Goal: Task Accomplishment & Management: Use online tool/utility

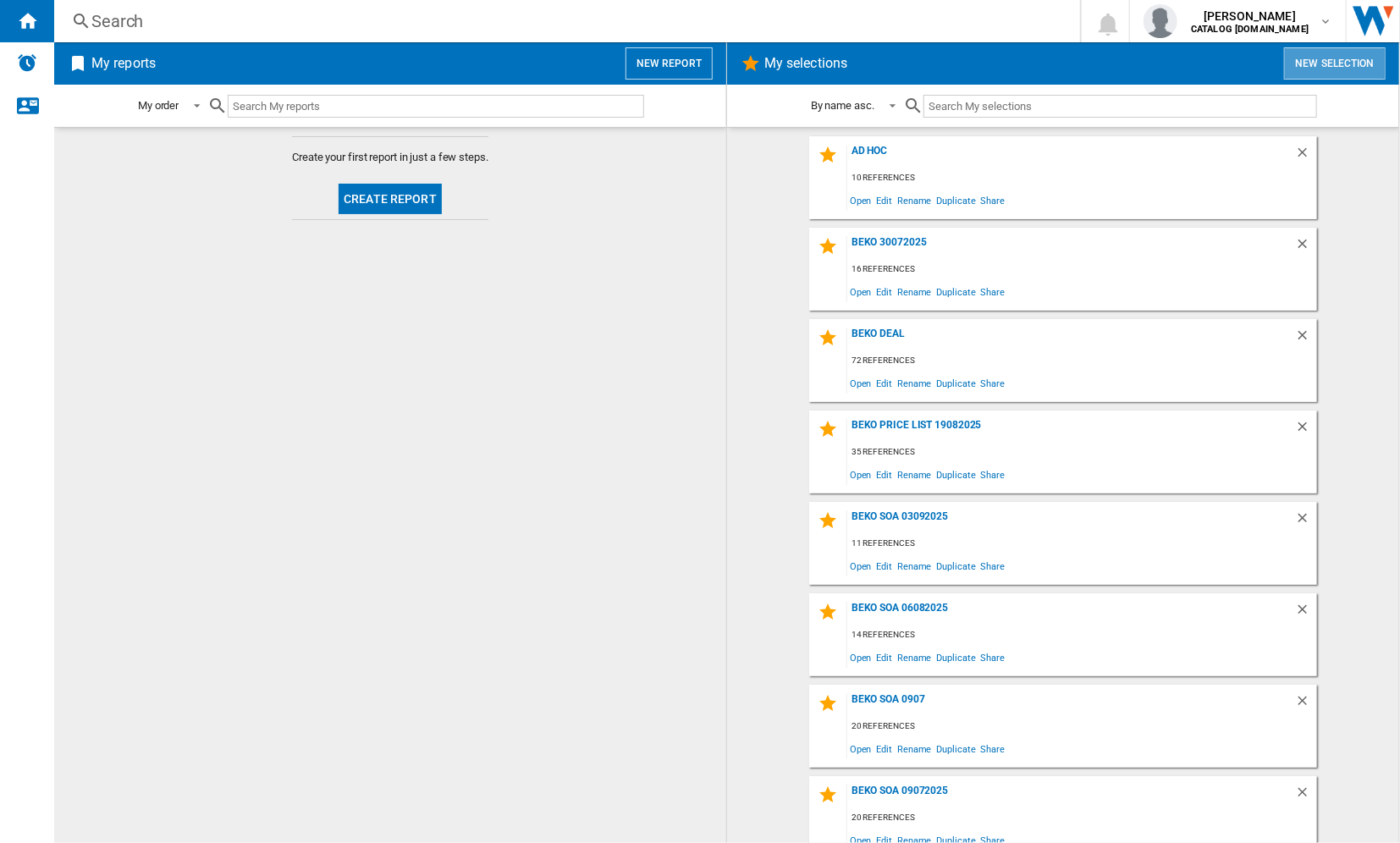
click at [1332, 49] on button "New selection" at bounding box center [1335, 63] width 102 height 32
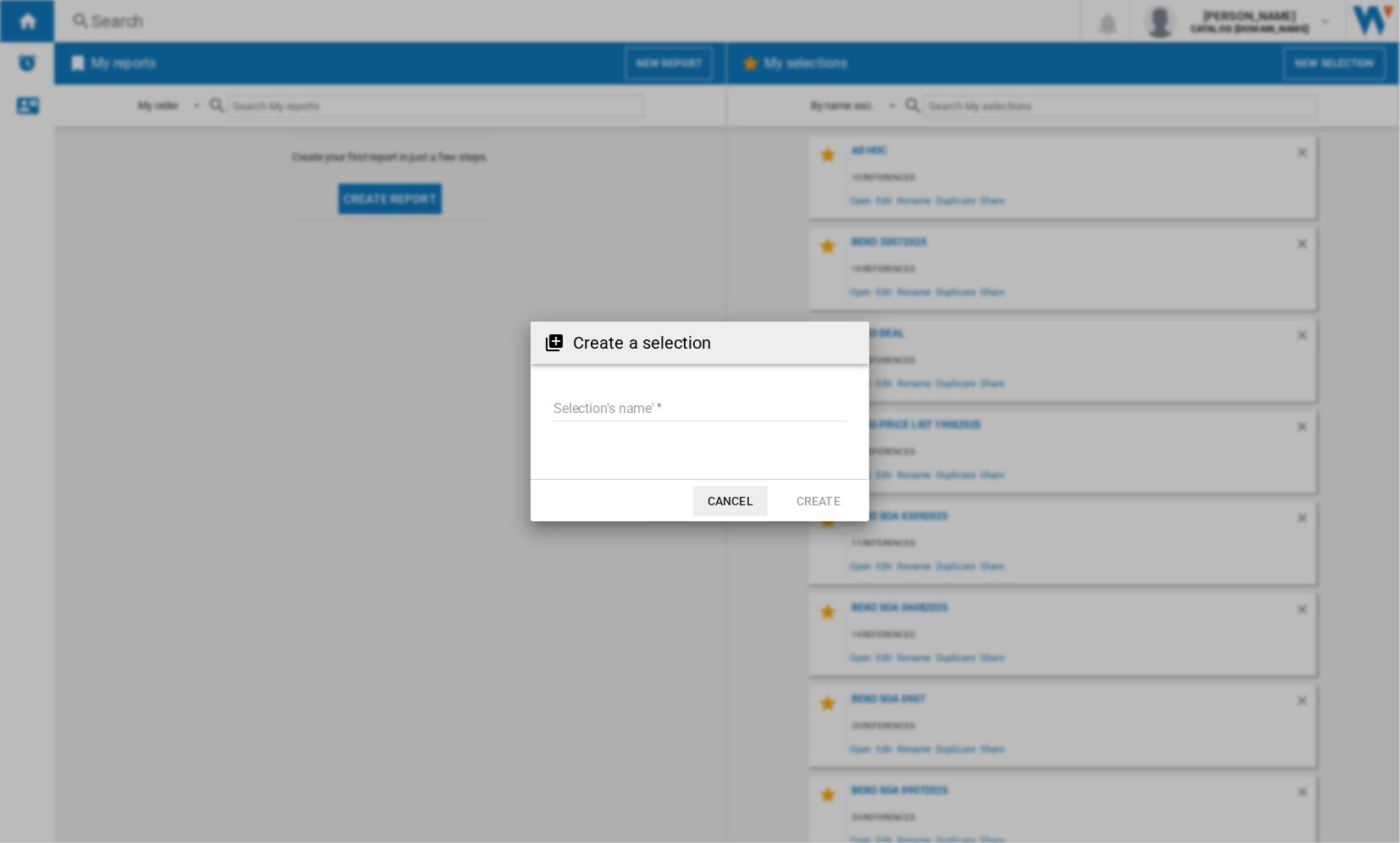
click at [654, 411] on input "Selection's name'" at bounding box center [700, 408] width 295 height 25
type input "**********"
click at [823, 504] on button "Create" at bounding box center [819, 500] width 74 height 30
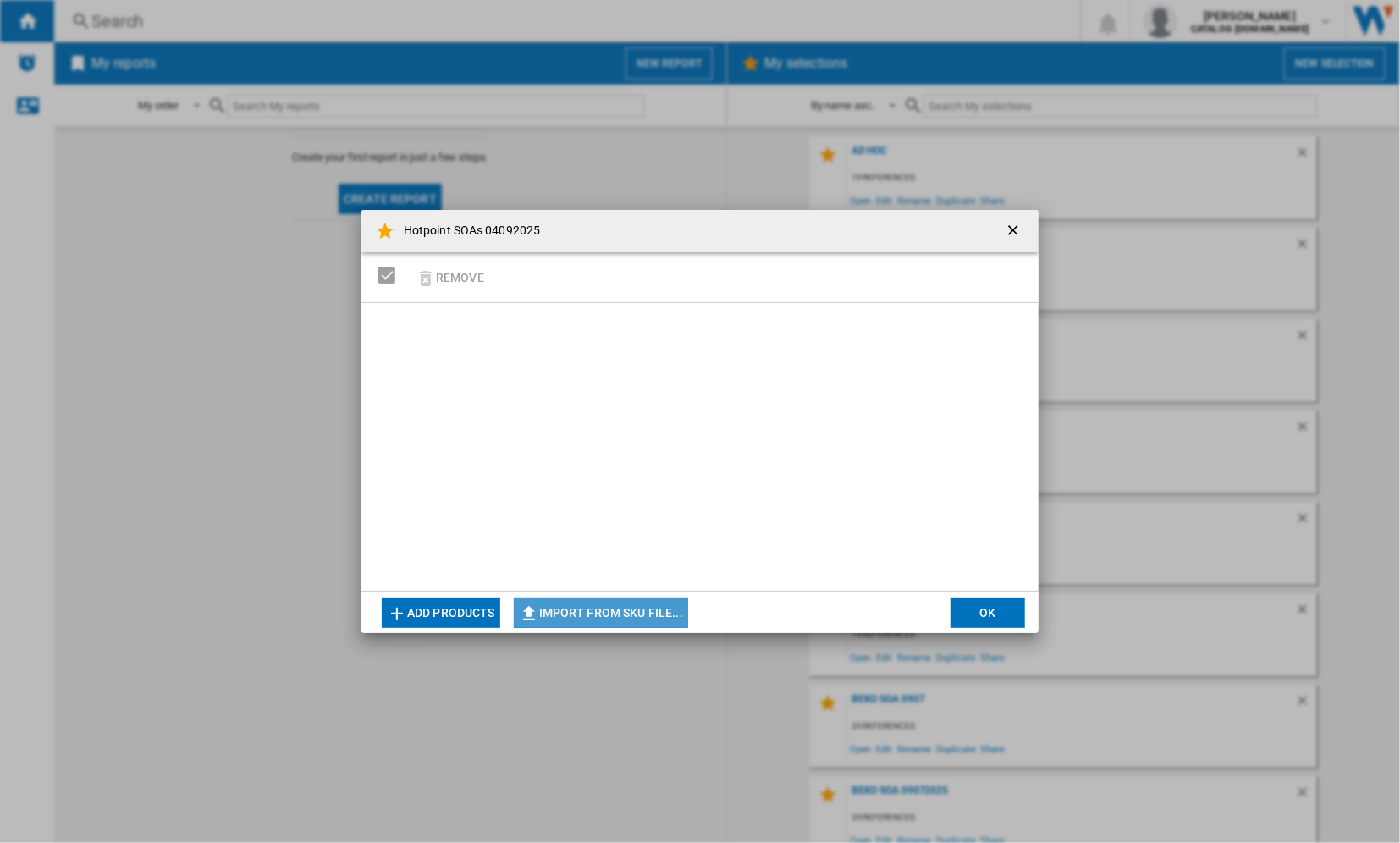
click at [634, 605] on button "Import from SKU file..." at bounding box center [601, 612] width 174 height 30
type input "**********"
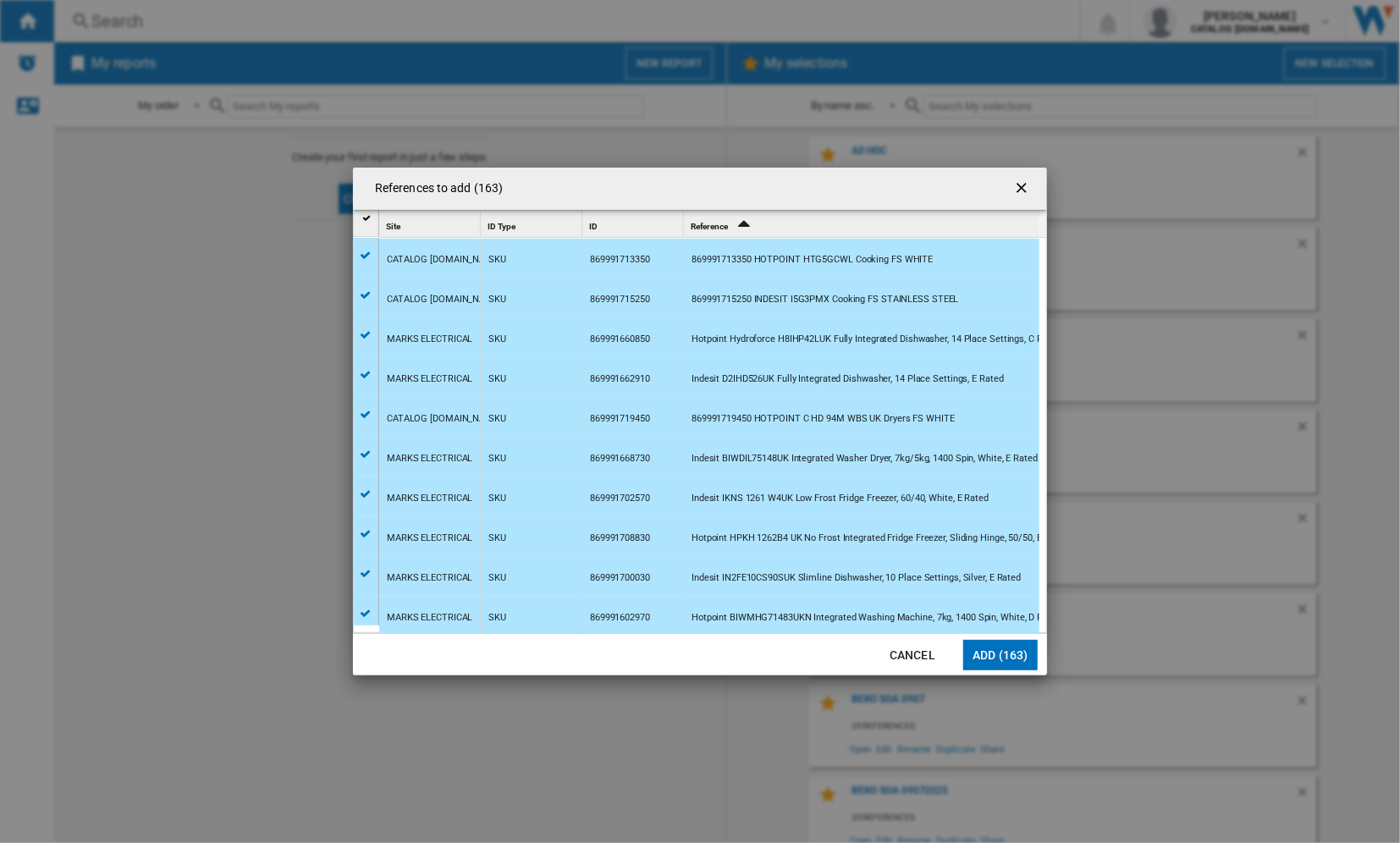
click at [972, 650] on button "Add (163)" at bounding box center [1000, 654] width 74 height 30
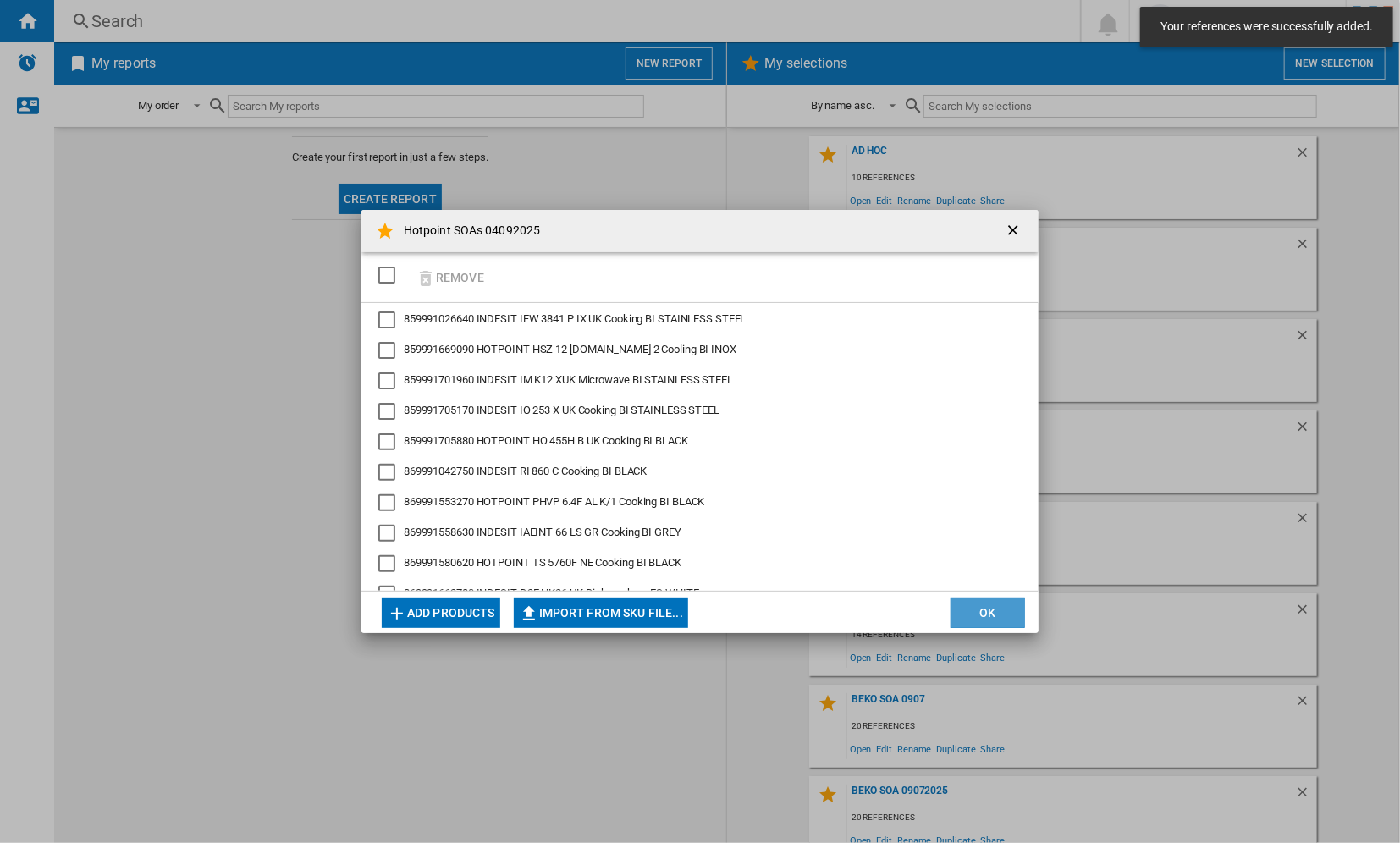
click at [987, 619] on button "OK" at bounding box center [988, 612] width 74 height 30
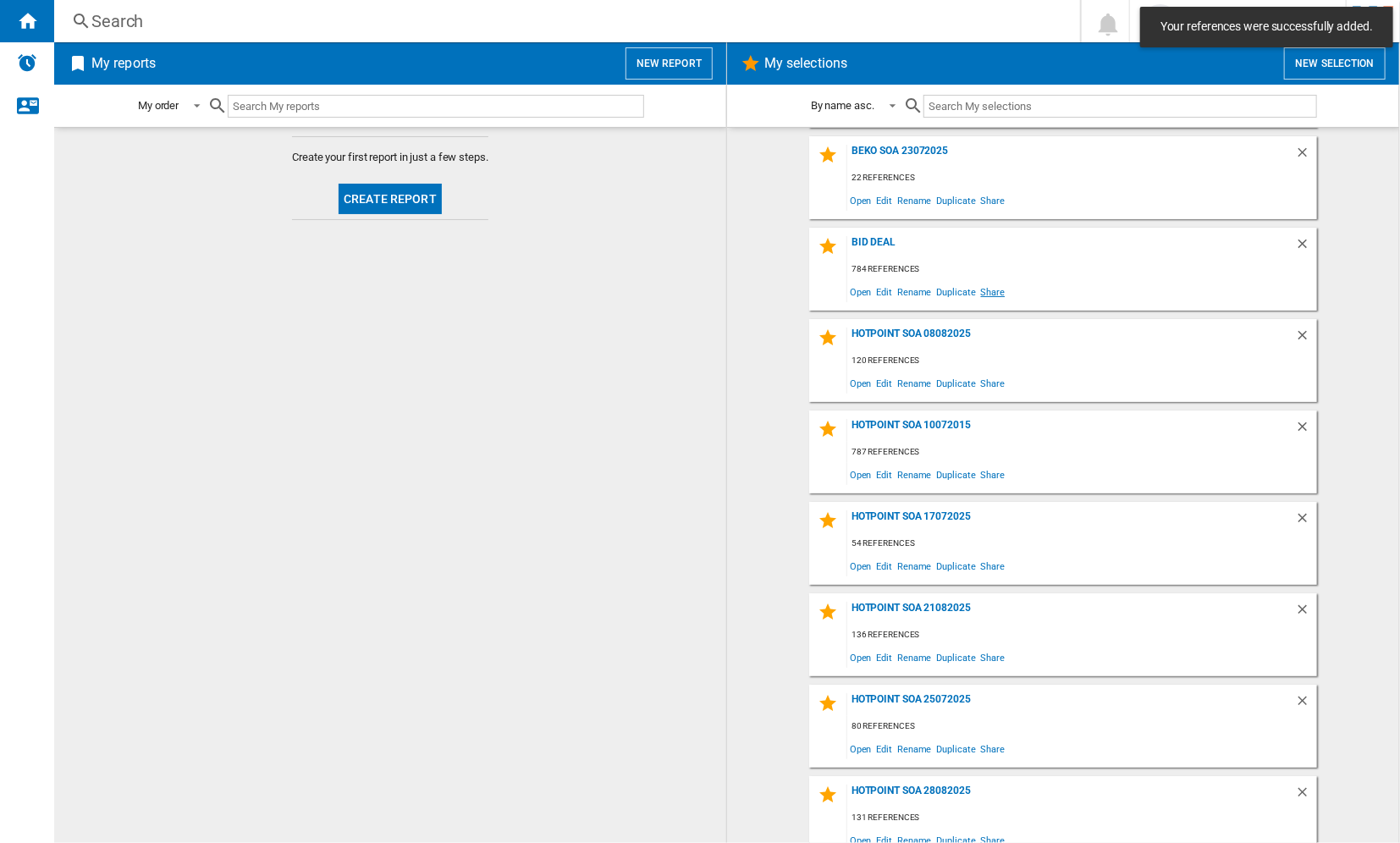
scroll to position [1203, 0]
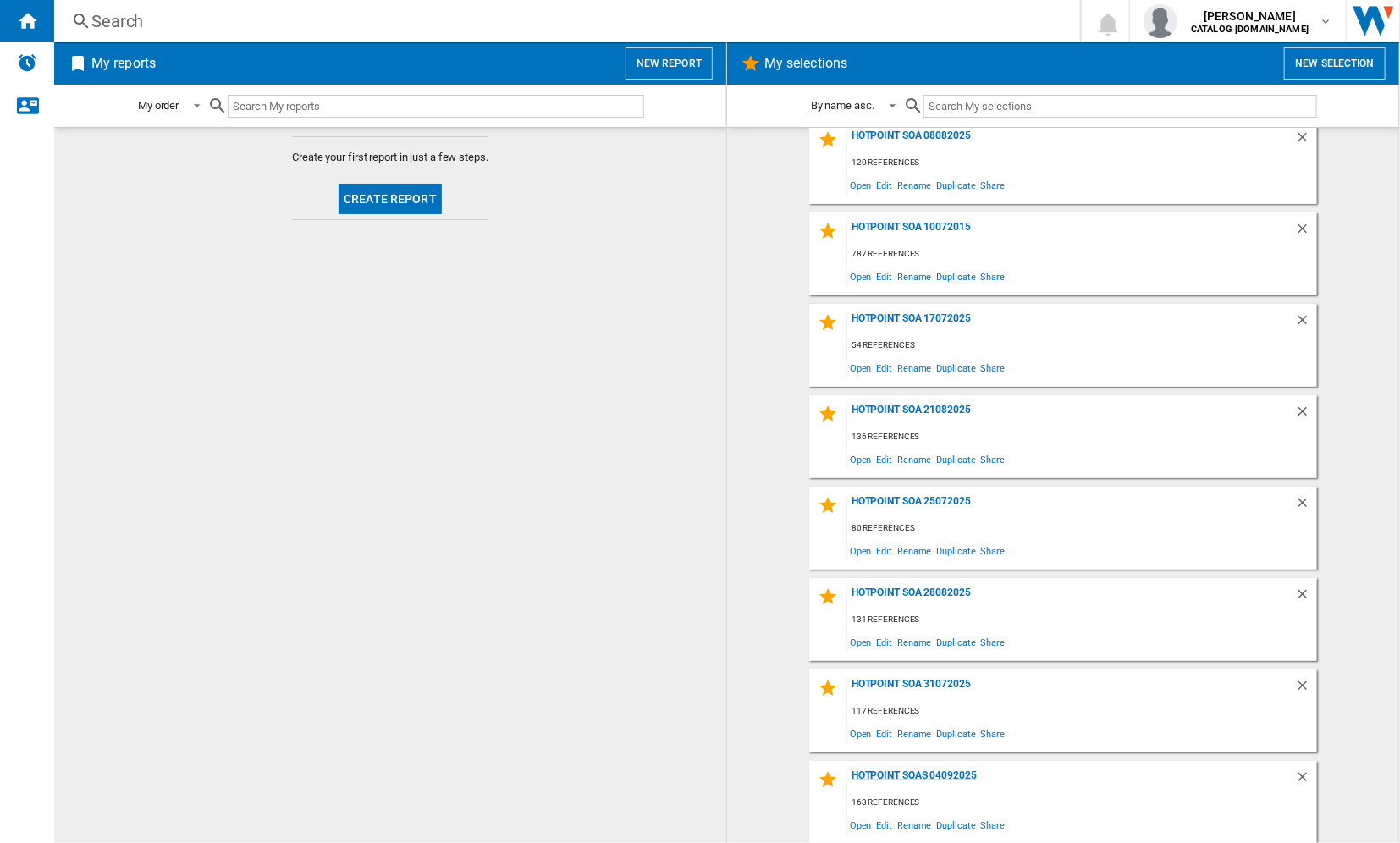
click at [957, 772] on div "Hotpoint SOAs 04092025" at bounding box center [1071, 780] width 447 height 22
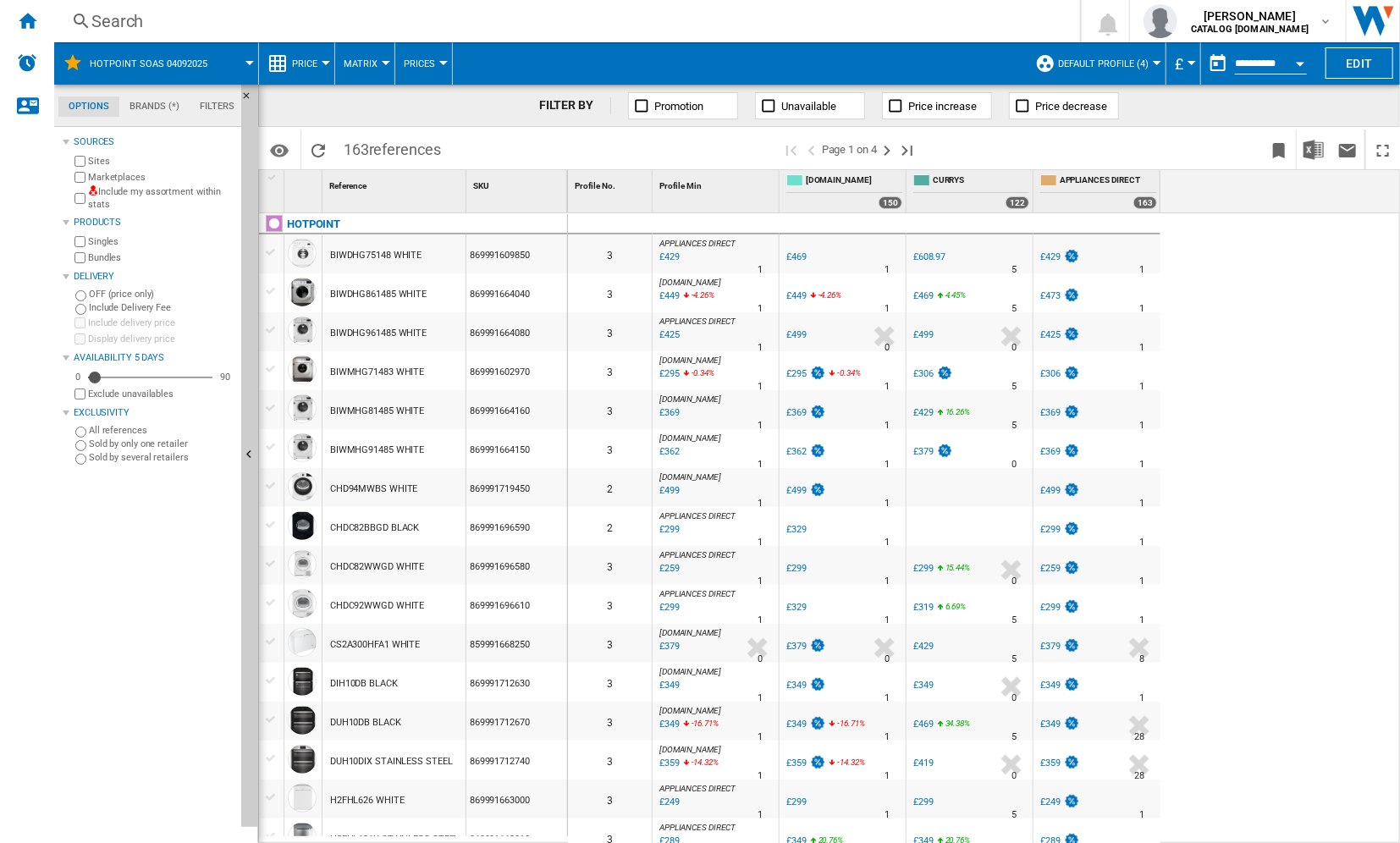
click at [1150, 60] on button "Default profile (4)" at bounding box center [1107, 63] width 99 height 42
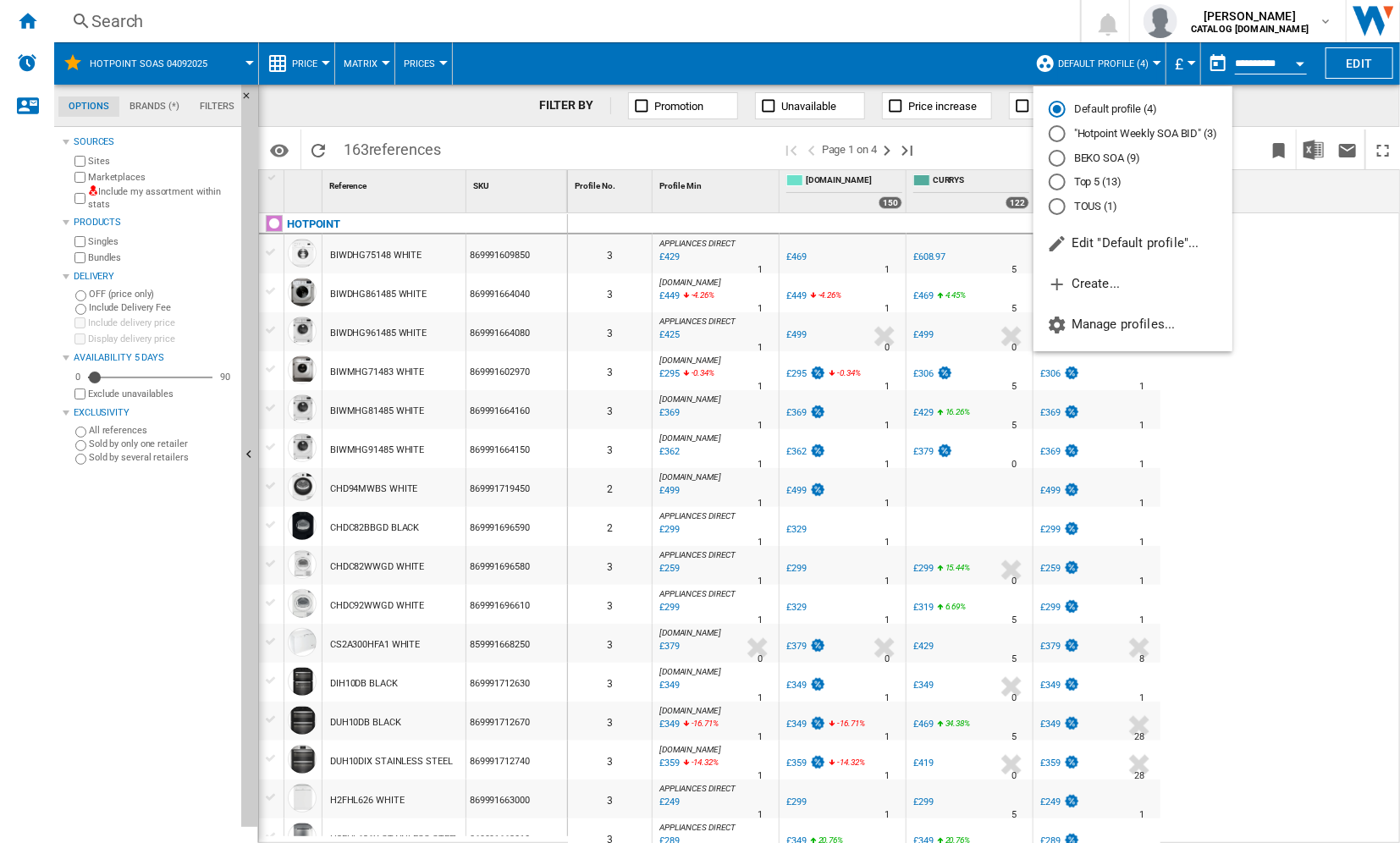
click at [1106, 134] on md-radio-button ""Hotpoint Weekly SOA BID" (3)" at bounding box center [1132, 134] width 168 height 16
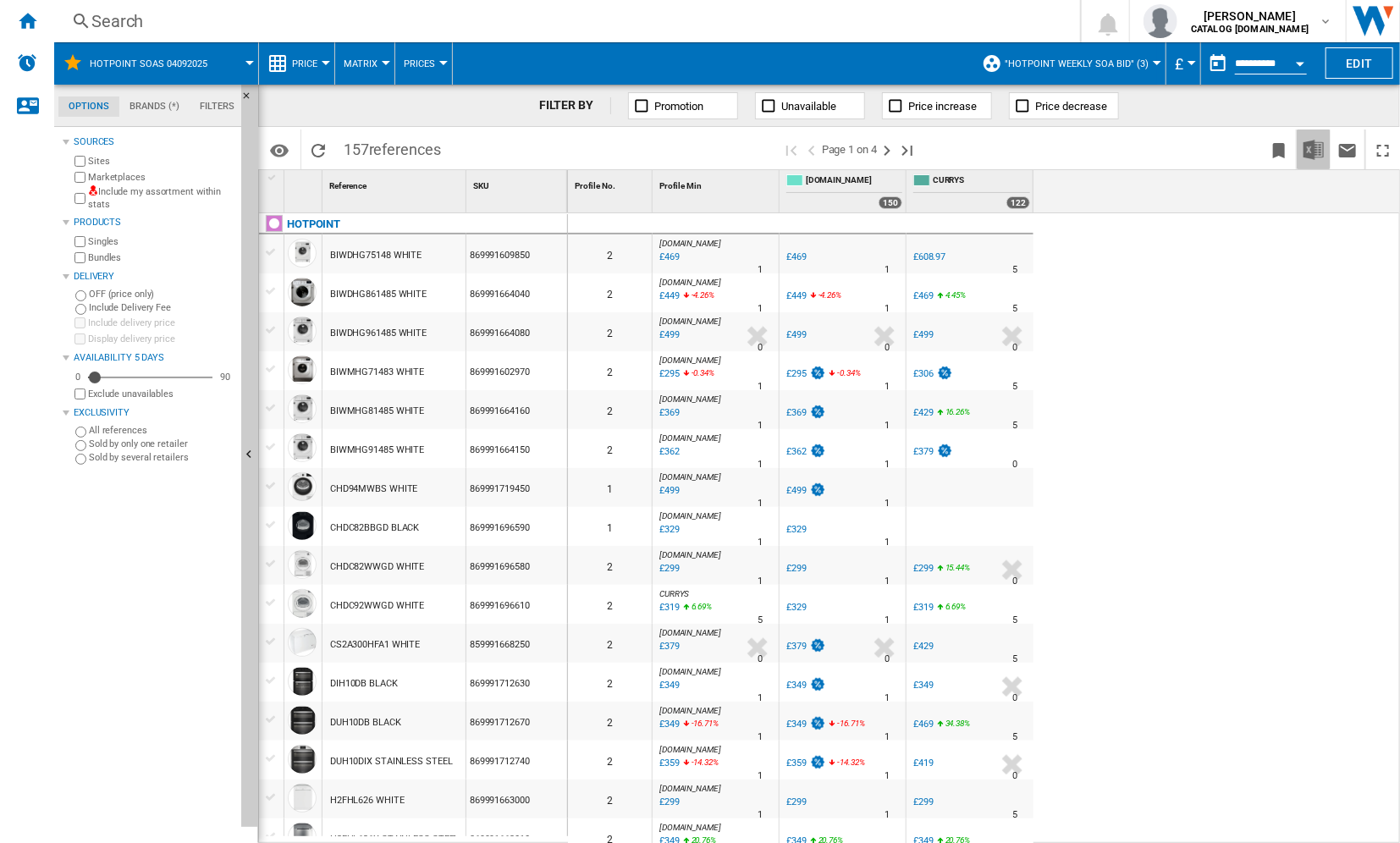
click at [1313, 145] on img "Download in Excel" at bounding box center [1313, 149] width 21 height 21
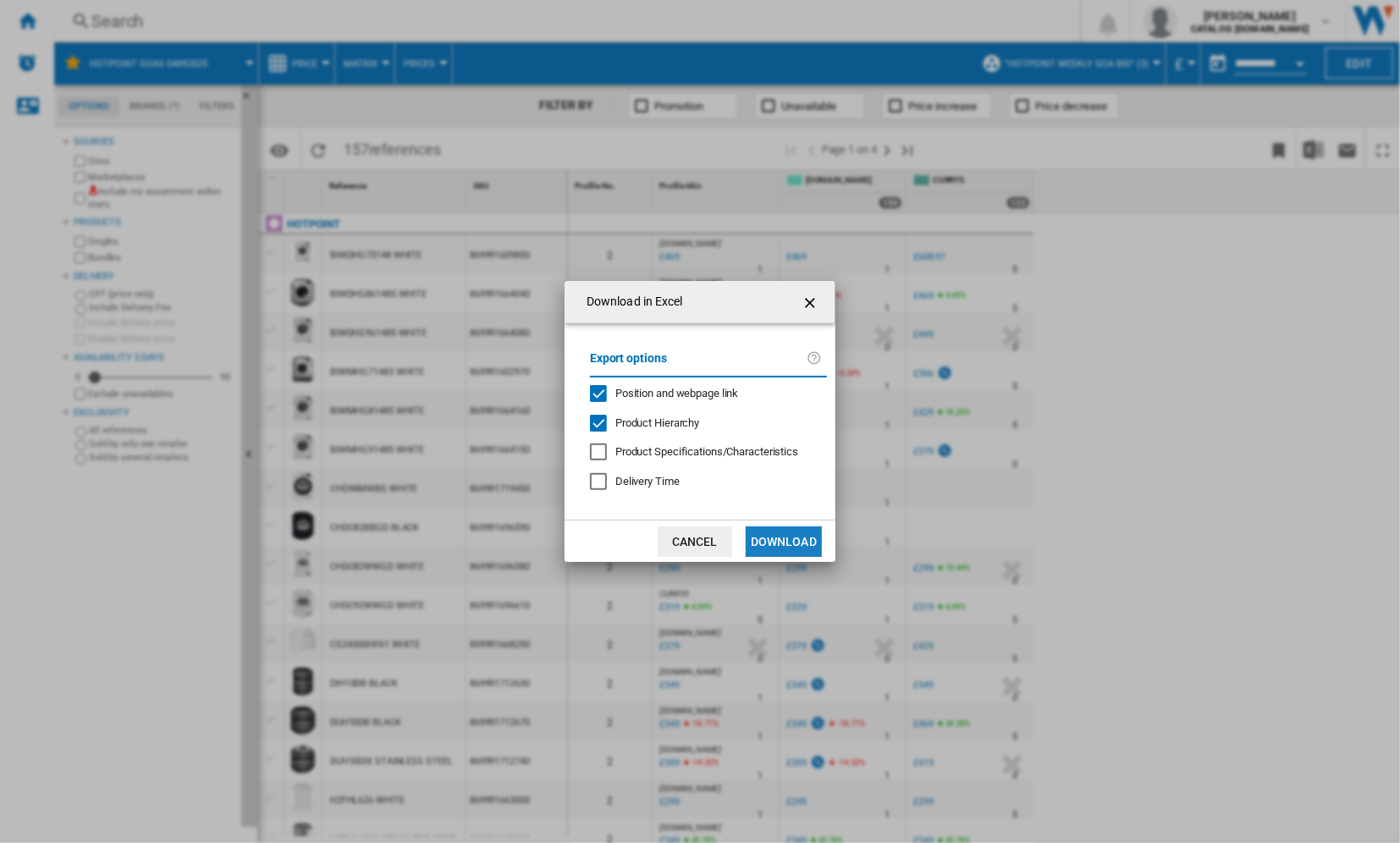
click at [764, 544] on button "Download" at bounding box center [784, 541] width 76 height 30
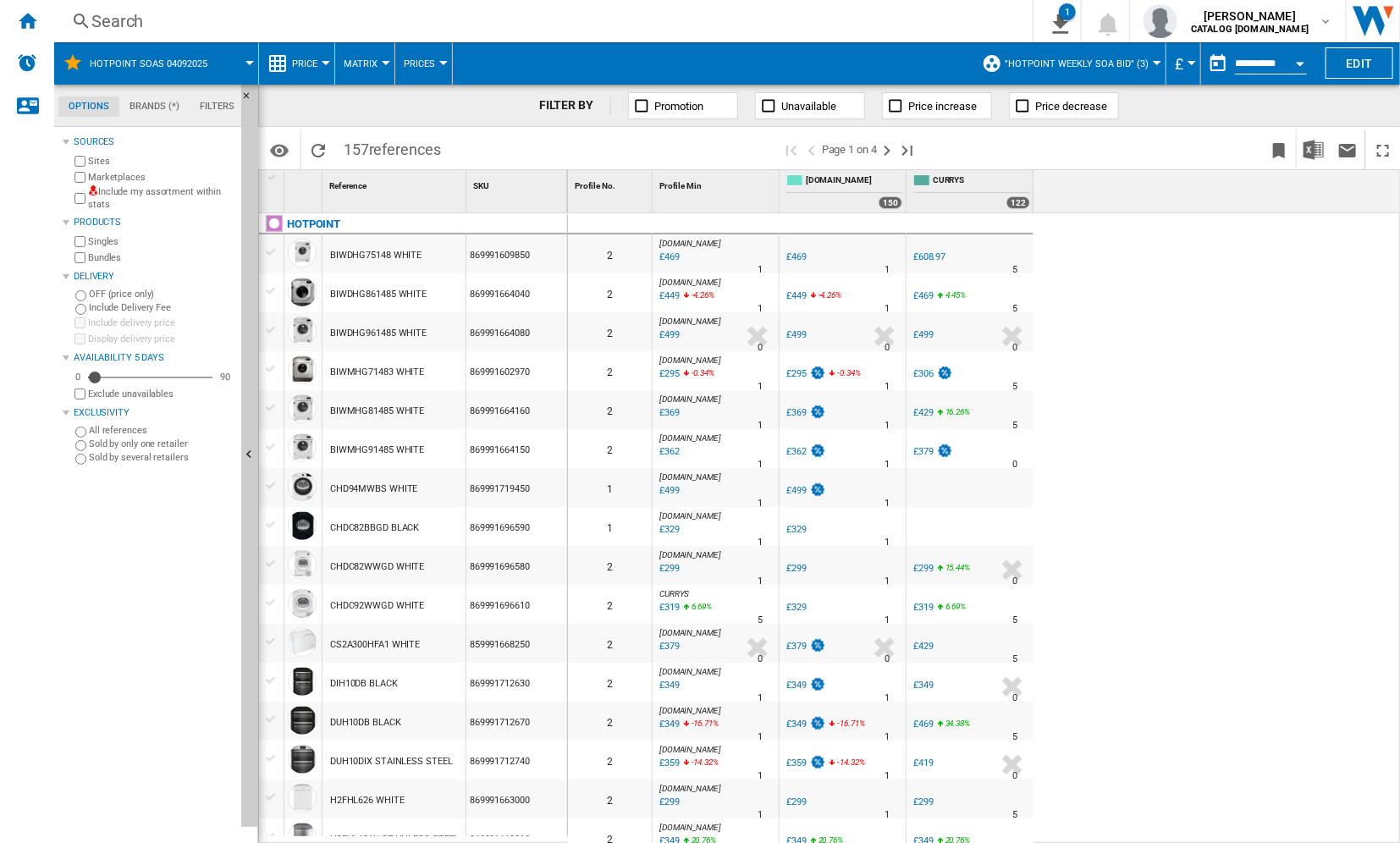
click at [250, 21] on div "Search" at bounding box center [540, 21] width 897 height 23
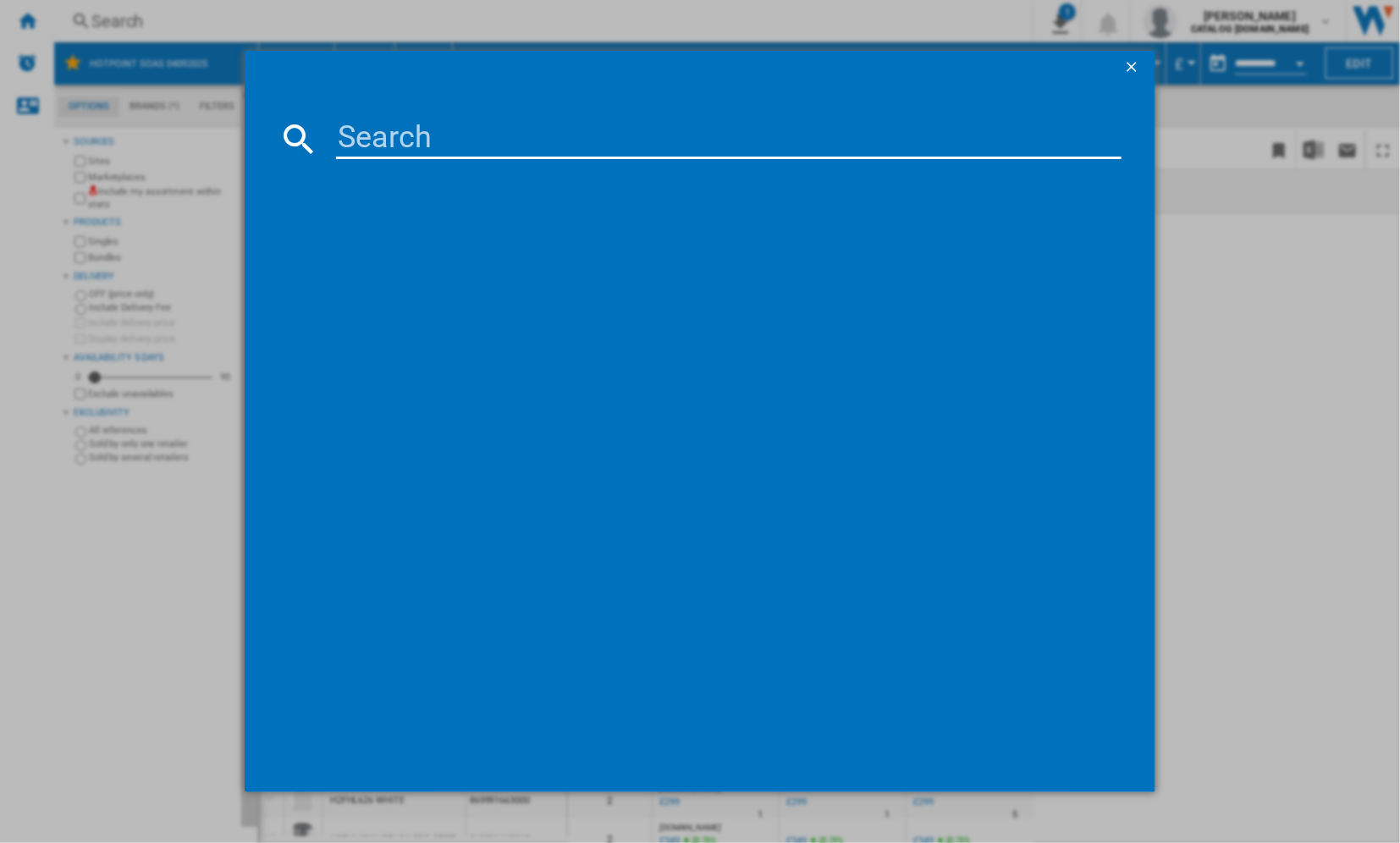
paste input "869991671540"
type input "869991671540"
